Goal: Transaction & Acquisition: Purchase product/service

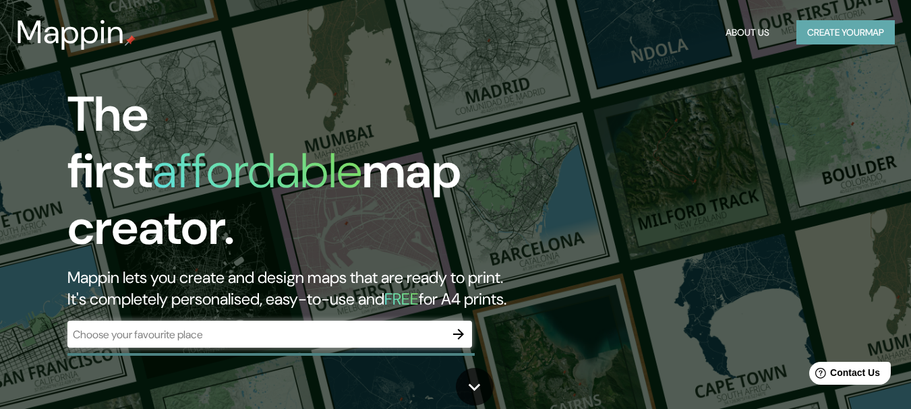
click at [829, 33] on button "Create your map" at bounding box center [845, 32] width 98 height 25
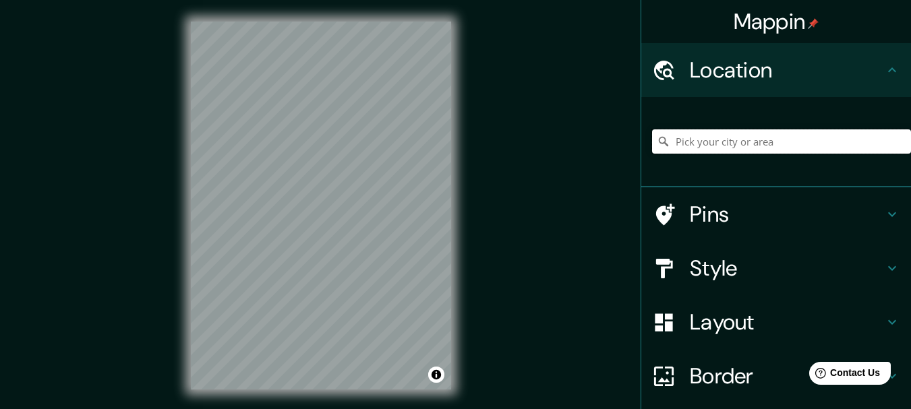
click at [709, 142] on input "Pick your city or area" at bounding box center [781, 141] width 259 height 24
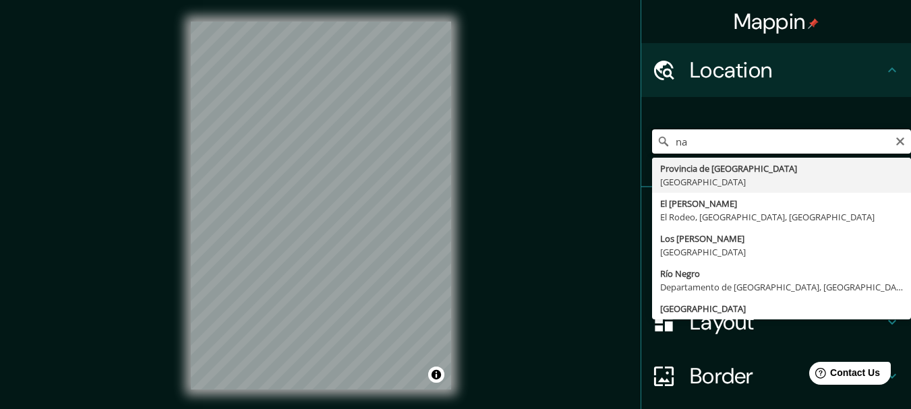
type input "a"
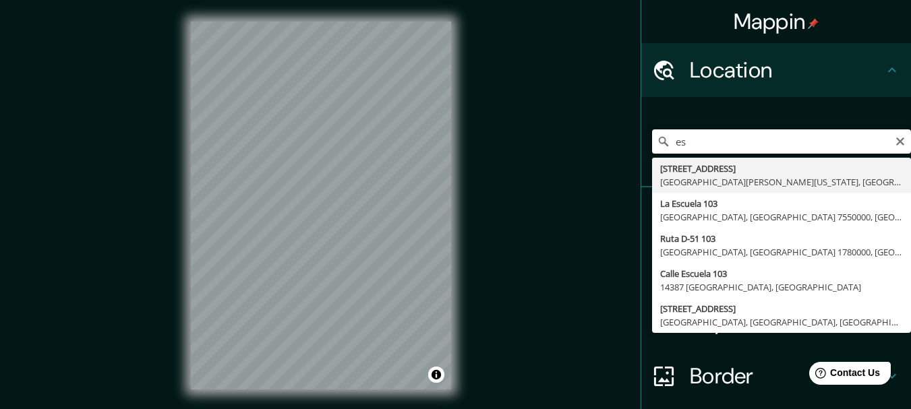
type input "e"
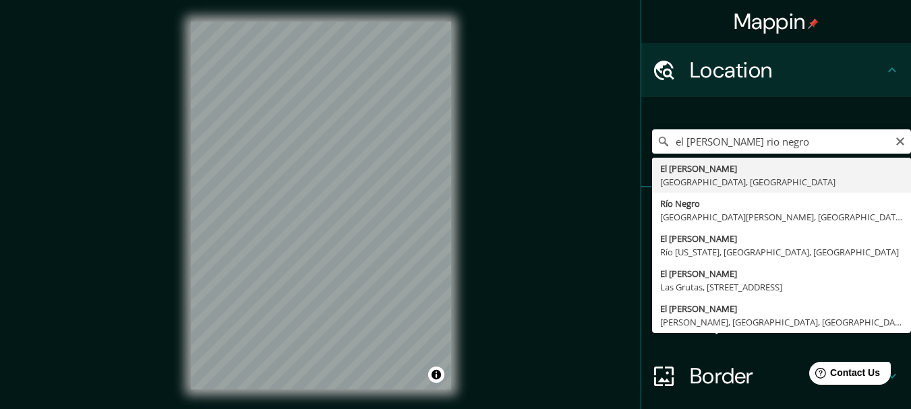
type input "[GEOGRAPHIC_DATA][PERSON_NAME], [GEOGRAPHIC_DATA], [GEOGRAPHIC_DATA]"
click at [799, 138] on input "[GEOGRAPHIC_DATA][PERSON_NAME], [GEOGRAPHIC_DATA], [GEOGRAPHIC_DATA]" at bounding box center [781, 141] width 259 height 24
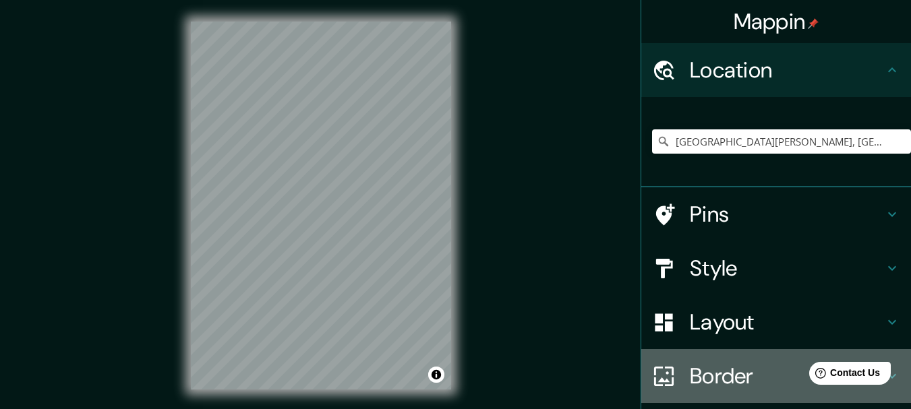
click at [738, 350] on div "Border" at bounding box center [776, 376] width 270 height 54
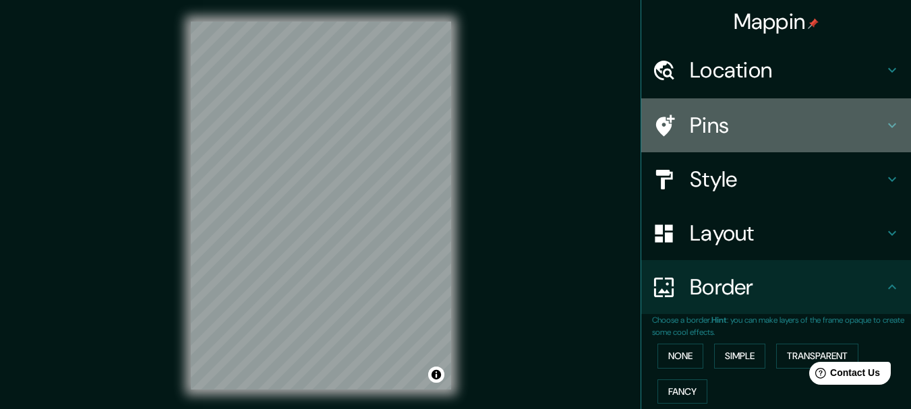
click at [720, 125] on h4 "Pins" at bounding box center [787, 125] width 194 height 27
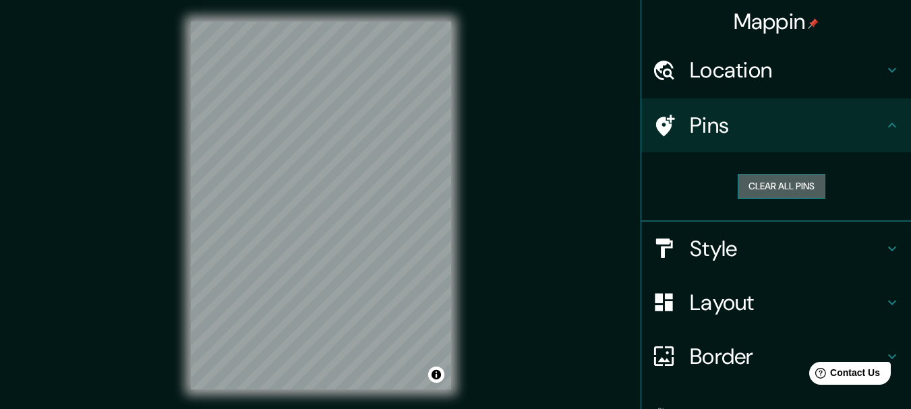
click at [750, 186] on button "Clear all pins" at bounding box center [782, 186] width 88 height 25
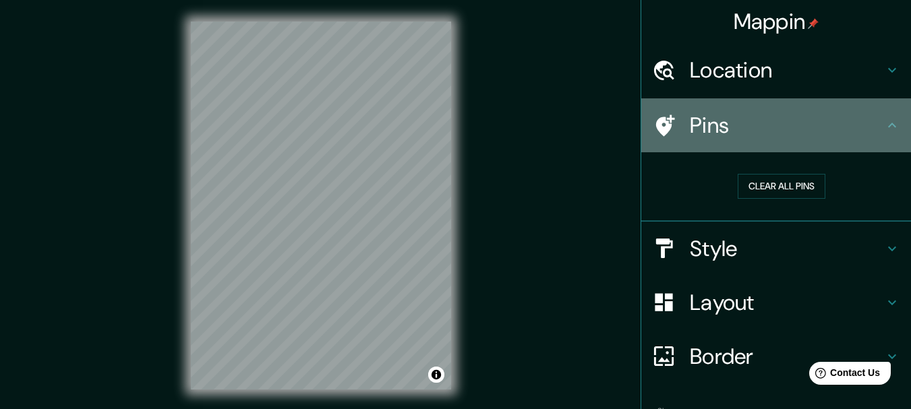
click at [730, 135] on h4 "Pins" at bounding box center [787, 125] width 194 height 27
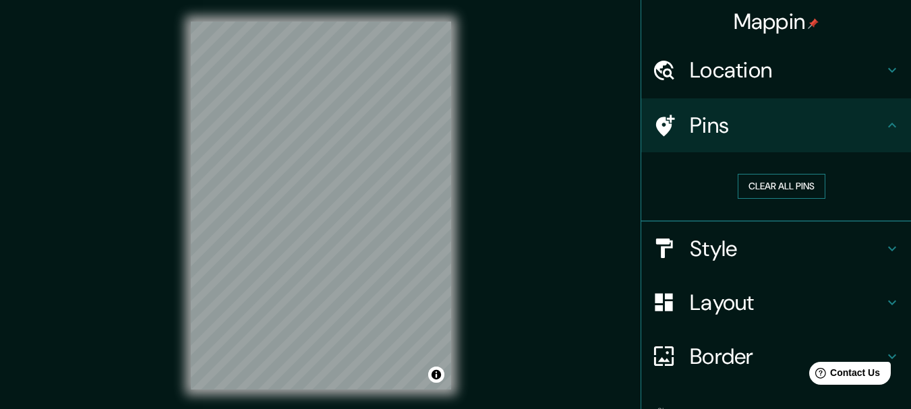
click at [763, 187] on button "Clear all pins" at bounding box center [782, 186] width 88 height 25
click at [765, 187] on button "Clear all pins" at bounding box center [782, 186] width 88 height 25
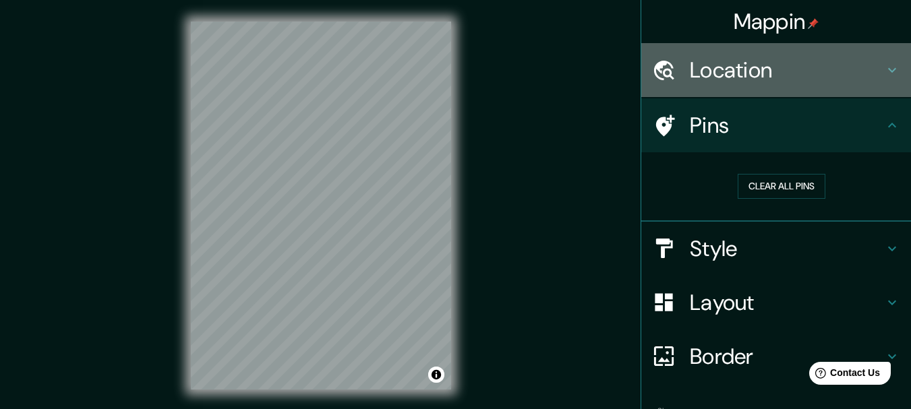
click at [762, 75] on h4 "Location" at bounding box center [787, 70] width 194 height 27
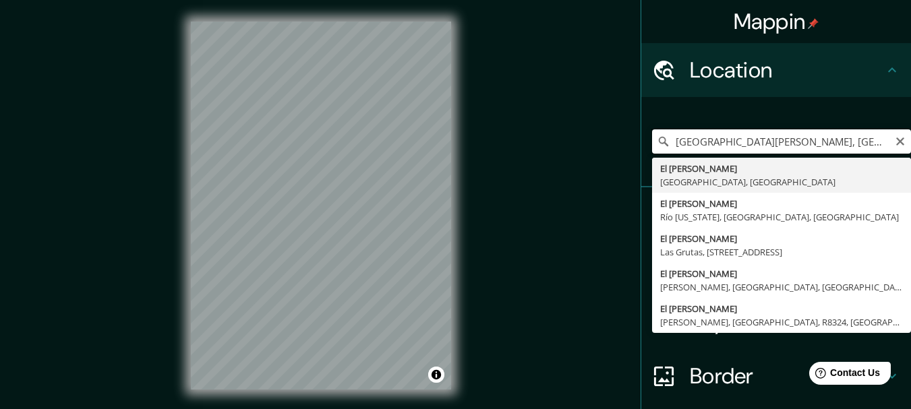
click at [726, 143] on input "[GEOGRAPHIC_DATA][PERSON_NAME], [GEOGRAPHIC_DATA], [GEOGRAPHIC_DATA]" at bounding box center [781, 141] width 259 height 24
click at [662, 146] on input "[GEOGRAPHIC_DATA][PERSON_NAME], [GEOGRAPHIC_DATA], [GEOGRAPHIC_DATA]" at bounding box center [781, 141] width 259 height 24
type input "[GEOGRAPHIC_DATA][PERSON_NAME], [GEOGRAPHIC_DATA], [GEOGRAPHIC_DATA]"
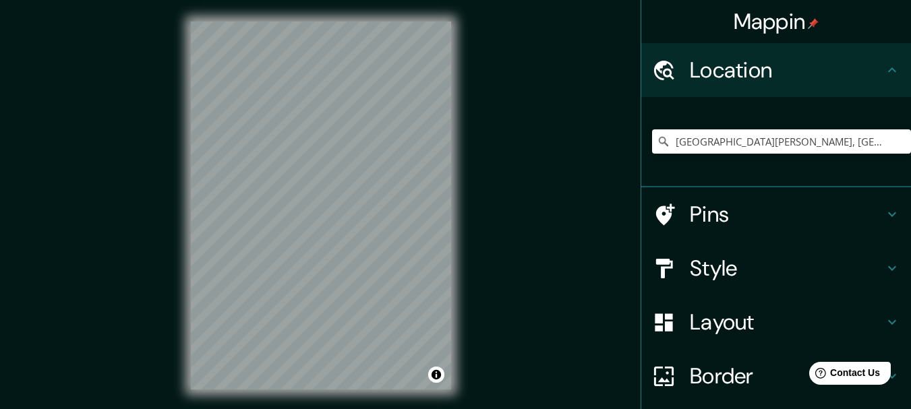
click at [171, 261] on div "© Mapbox © OpenStreetMap Improve this map" at bounding box center [320, 205] width 303 height 411
click at [177, 297] on div "© Mapbox © OpenStreetMap Improve this map" at bounding box center [320, 205] width 303 height 411
